Goal: Task Accomplishment & Management: Use online tool/utility

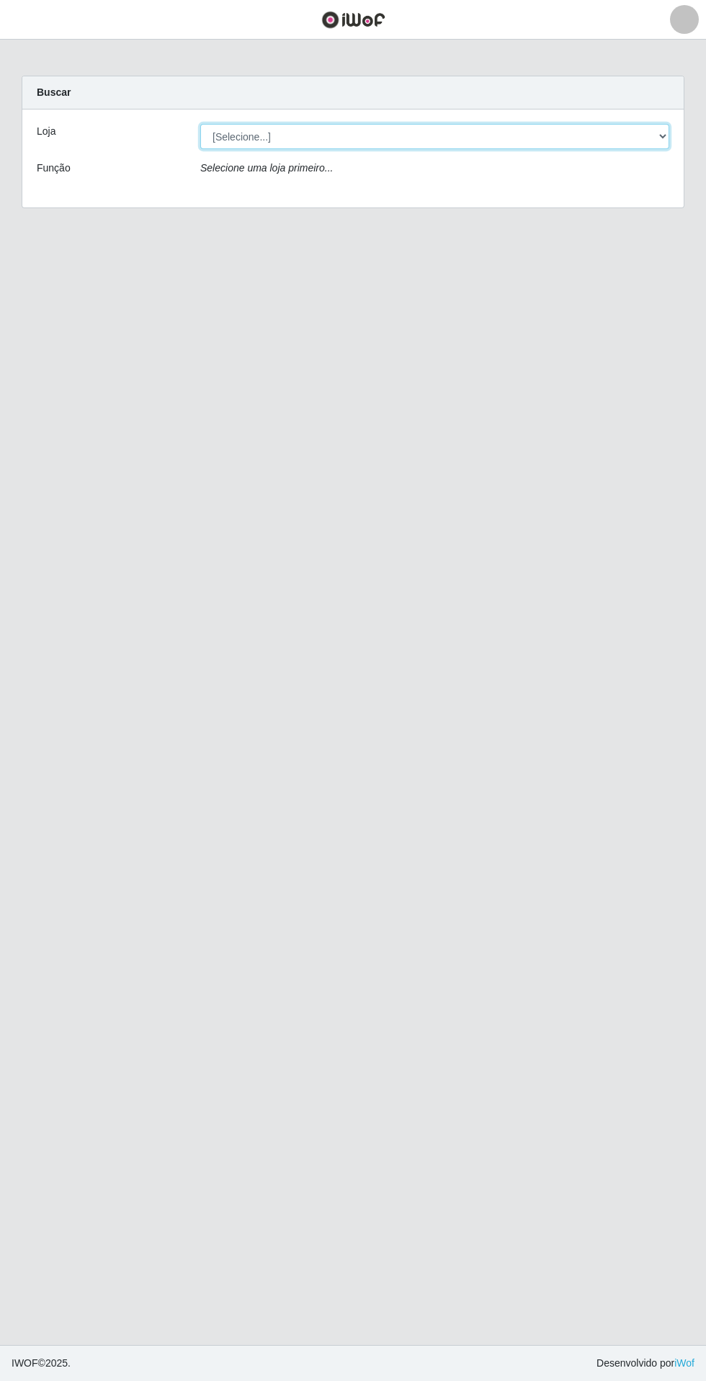
click at [474, 134] on select "[Selecione...] Extrabom - Loja 05 [GEOGRAPHIC_DATA]" at bounding box center [434, 136] width 469 height 25
select select "494"
click at [200, 124] on select "[Selecione...] Extrabom - Loja 05 [GEOGRAPHIC_DATA]" at bounding box center [434, 136] width 469 height 25
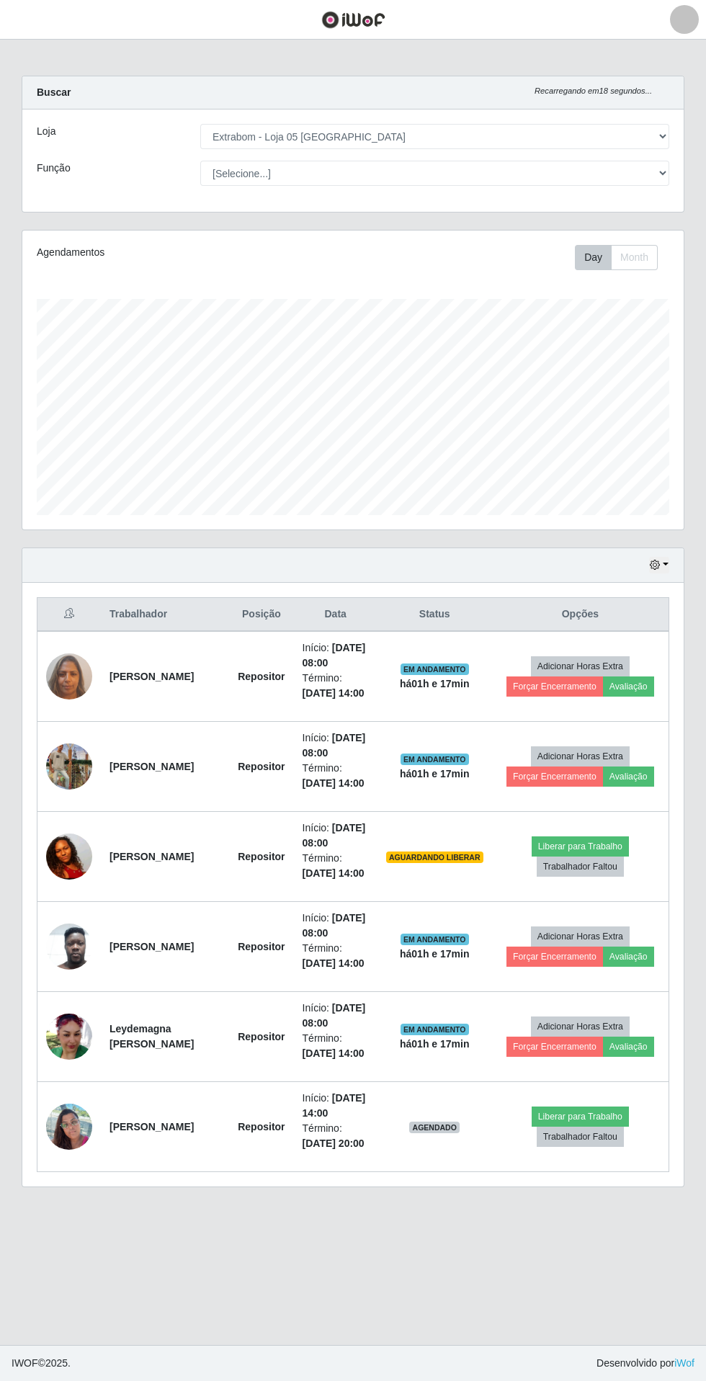
click at [64, 853] on img at bounding box center [69, 856] width 46 height 102
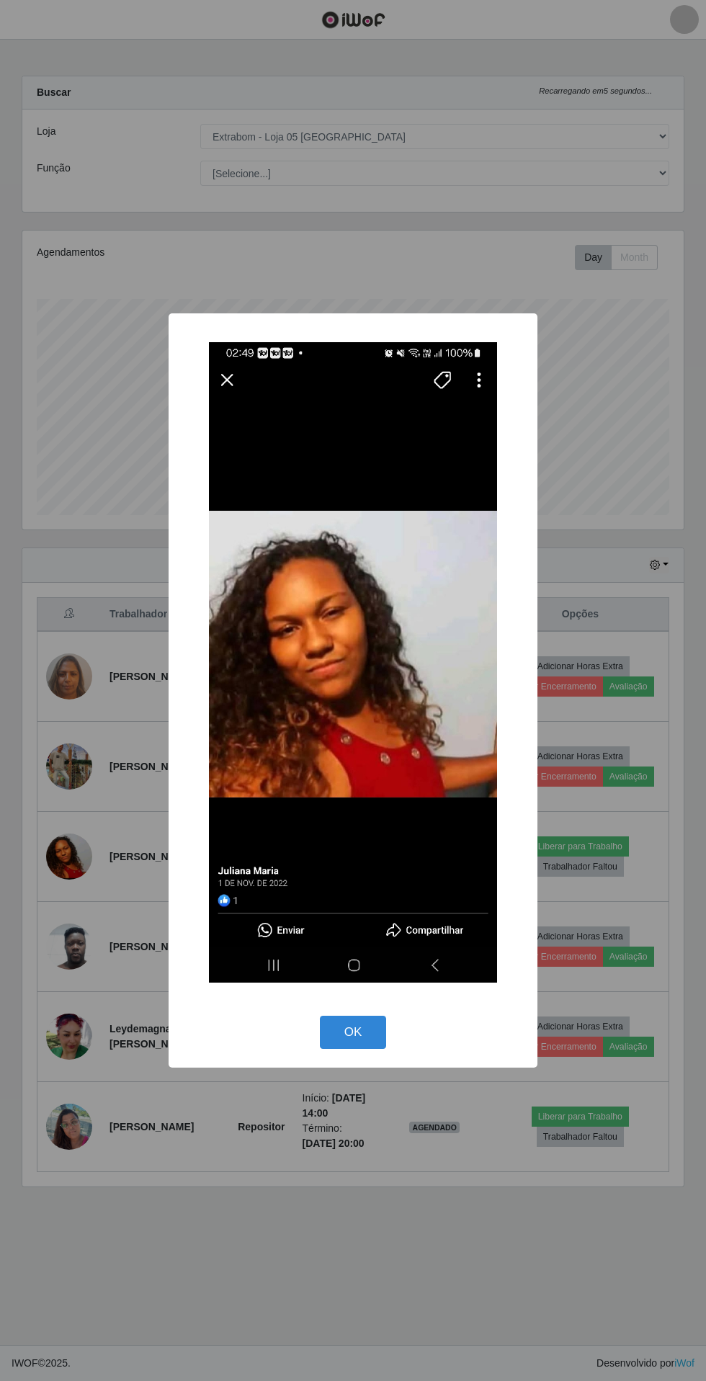
click at [344, 1024] on button "OK" at bounding box center [353, 1033] width 67 height 34
